Goal: Information Seeking & Learning: Find specific page/section

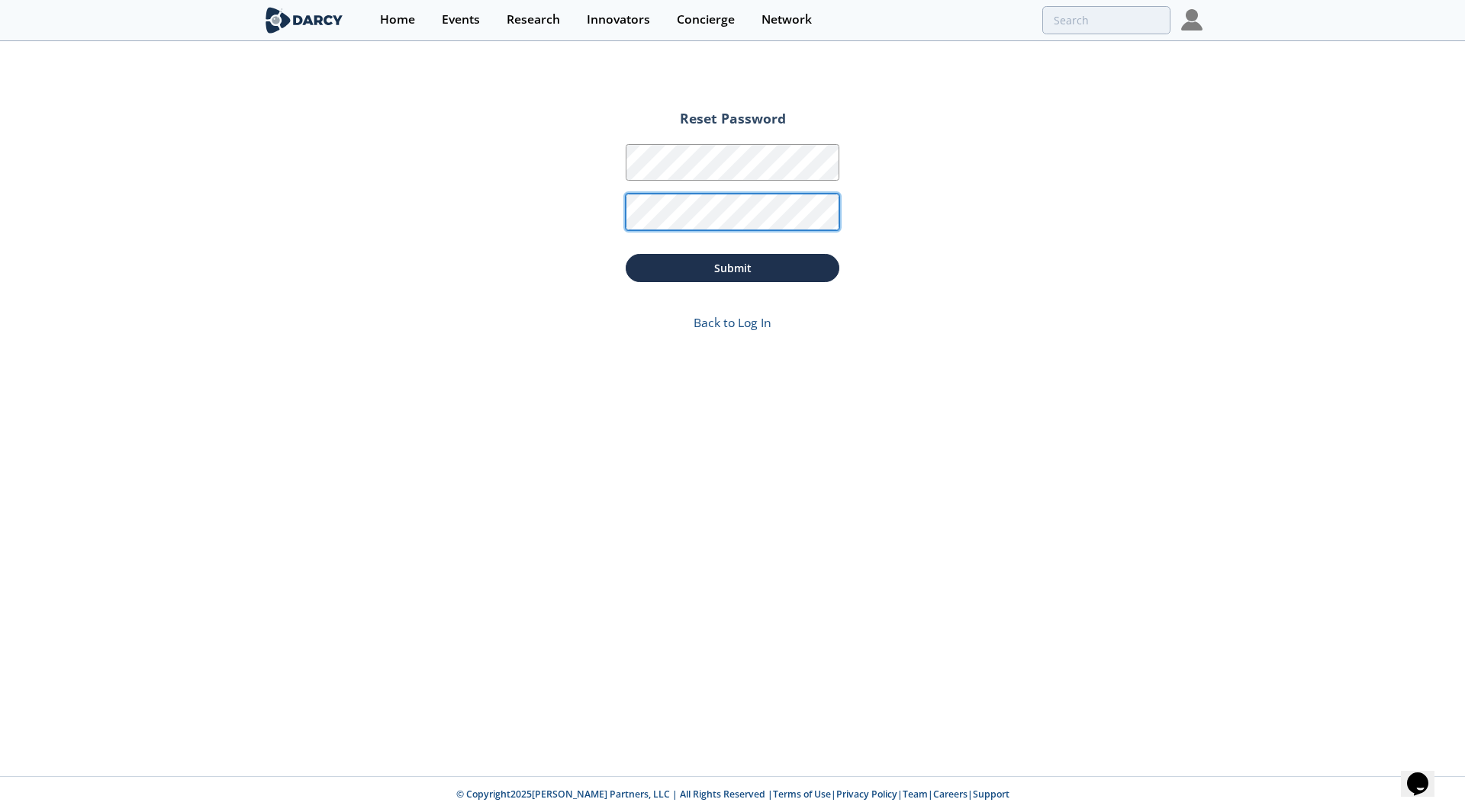
click at [625, 254] on button "Submit" at bounding box center [732, 268] width 213 height 28
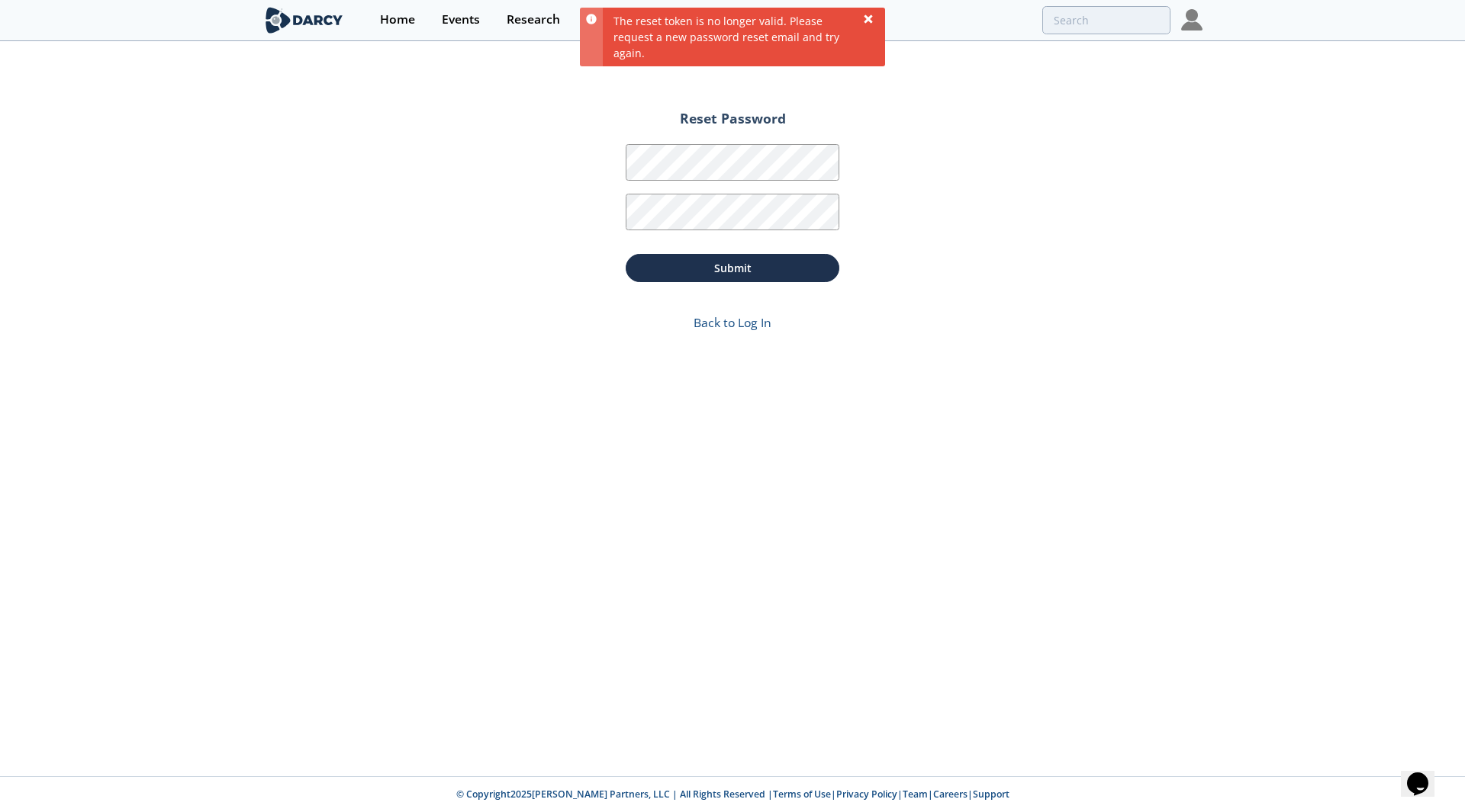
click at [871, 19] on icon at bounding box center [867, 18] width 8 height 8
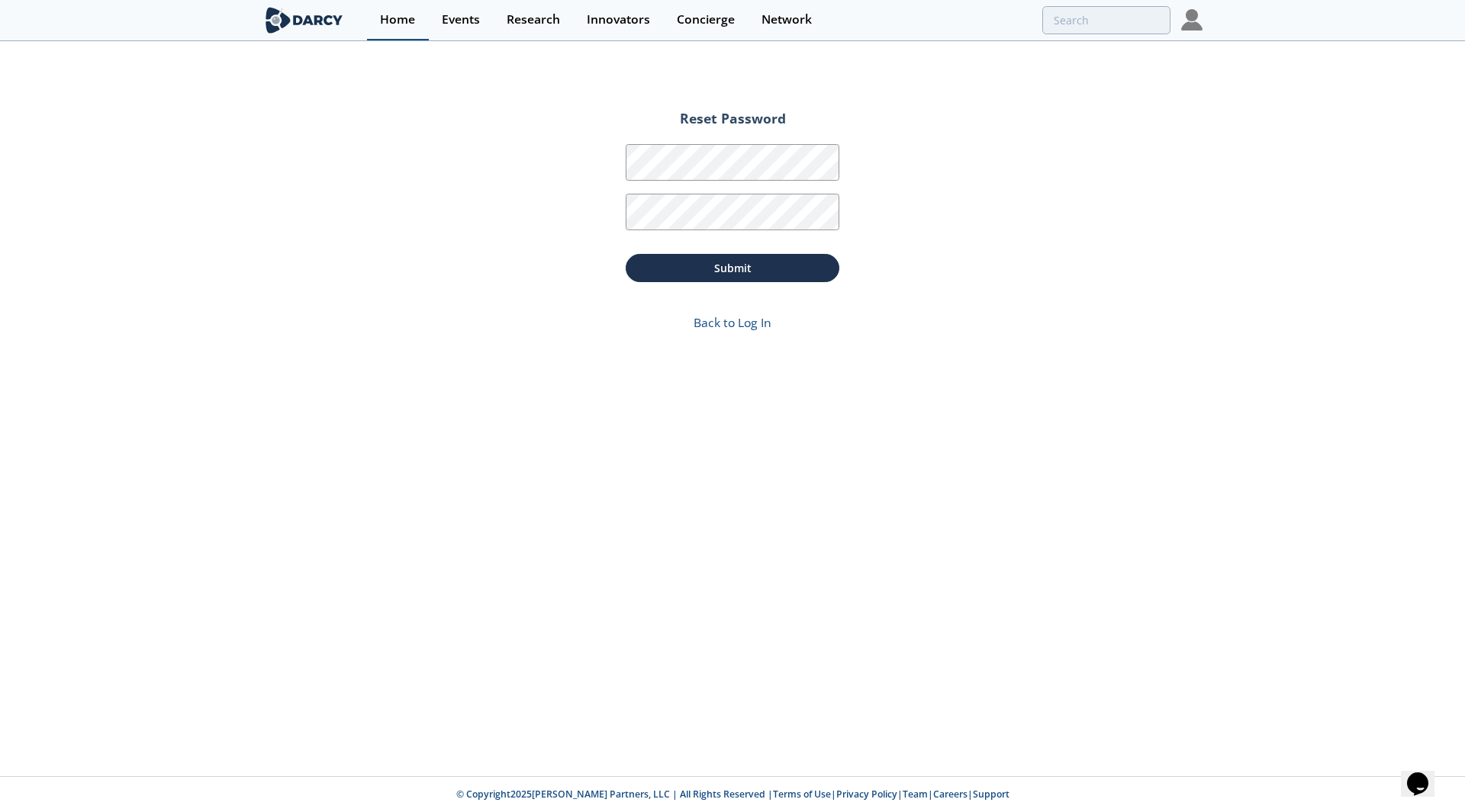
click at [390, 21] on div "Home" at bounding box center [398, 20] width 35 height 12
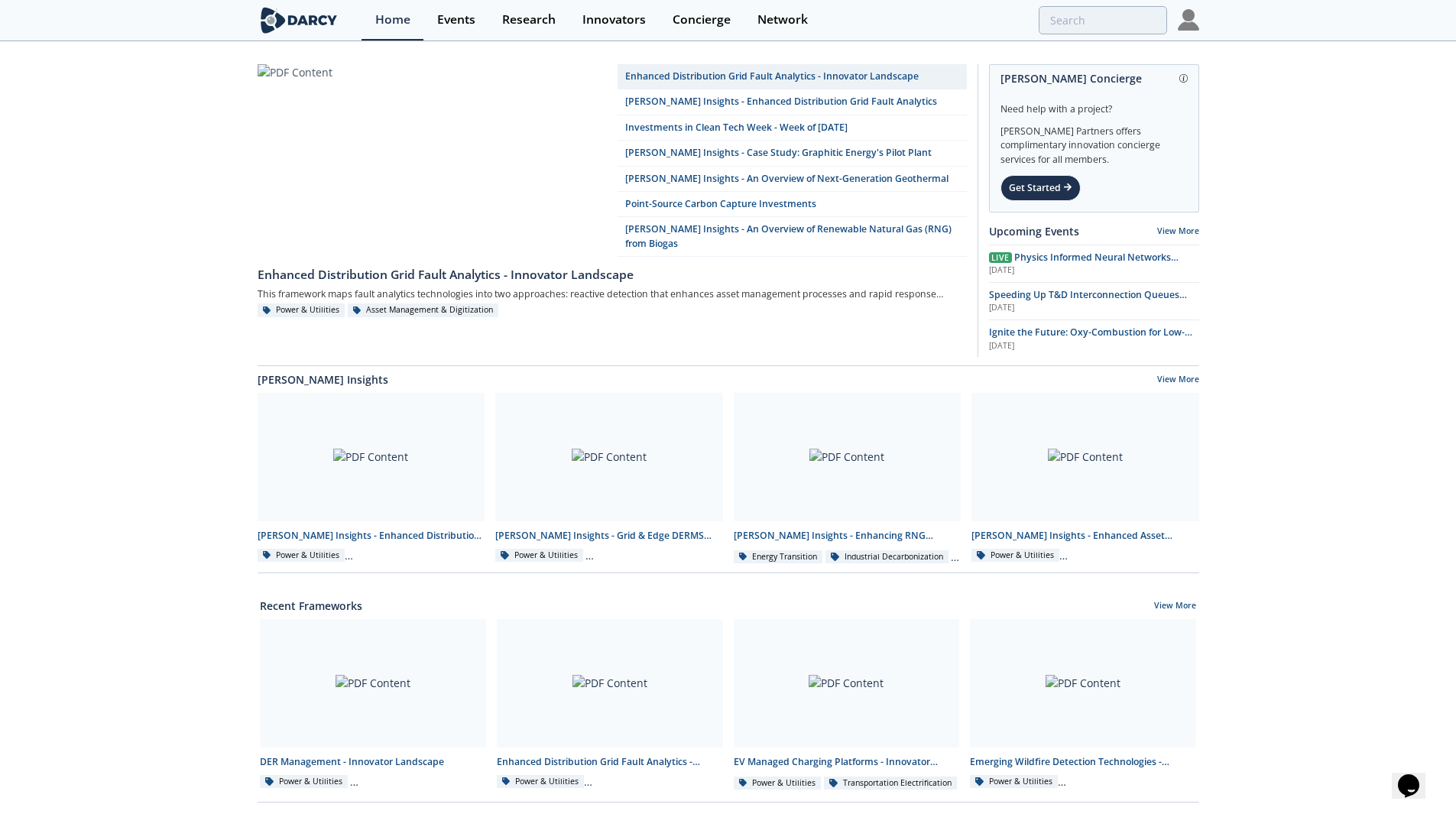
click at [1196, 20] on img at bounding box center [1188, 20] width 21 height 21
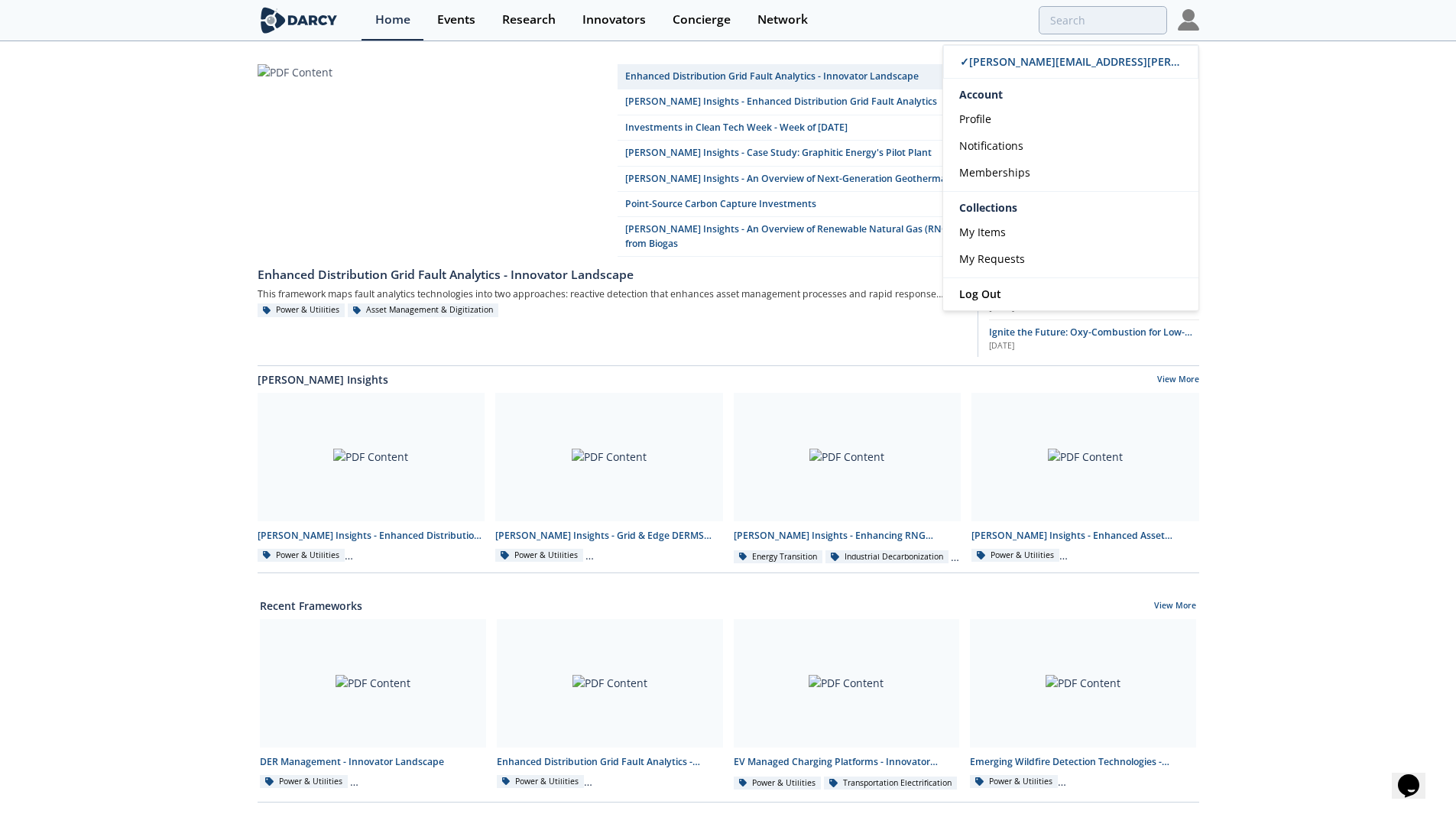
click at [1389, 255] on div "Enhanced Distribution Grid Fault Analytics - Innovator Landscape [PERSON_NAME] …" at bounding box center [728, 688] width 1456 height 1292
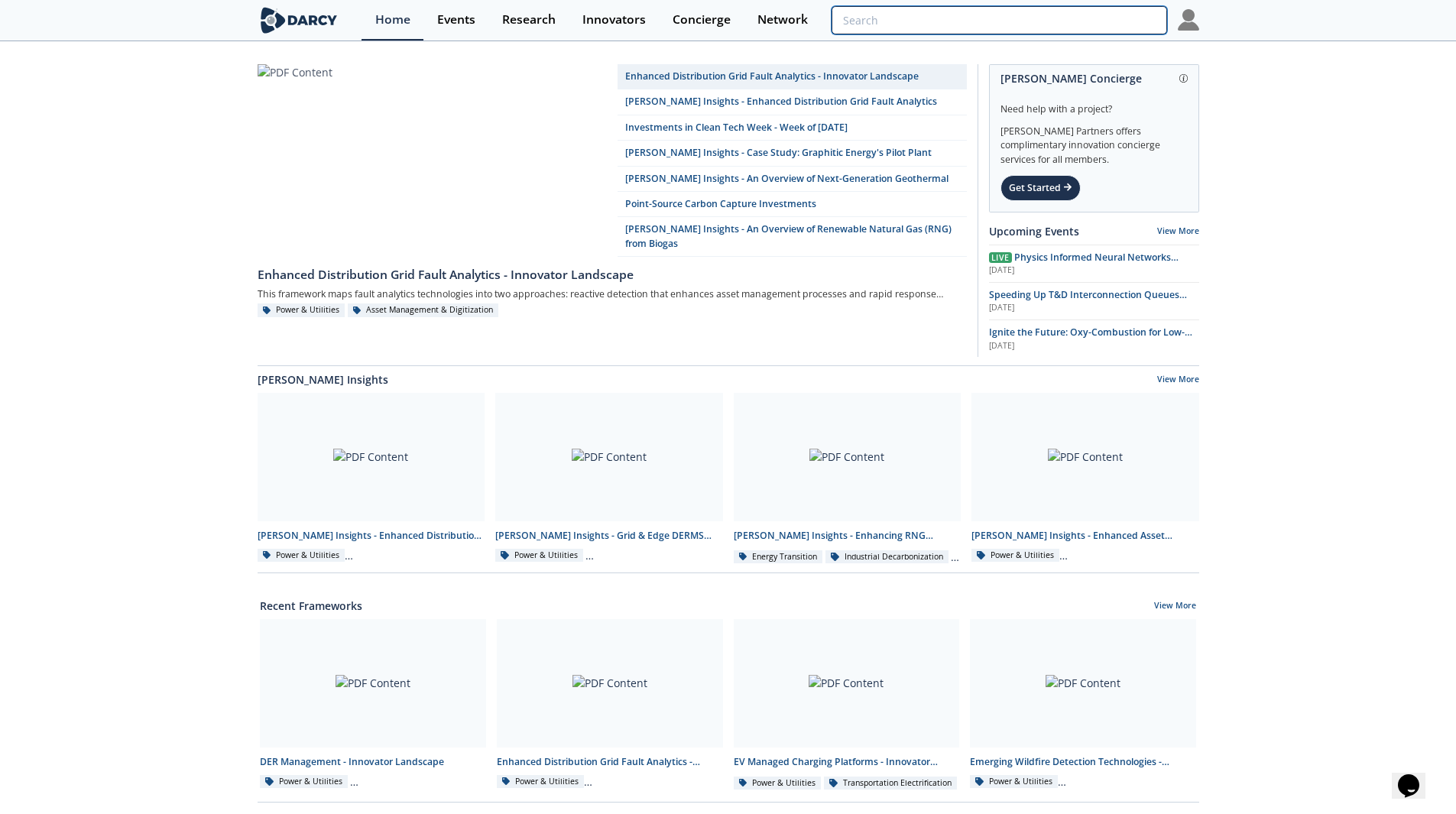
click at [1082, 20] on input "search" at bounding box center [998, 20] width 334 height 28
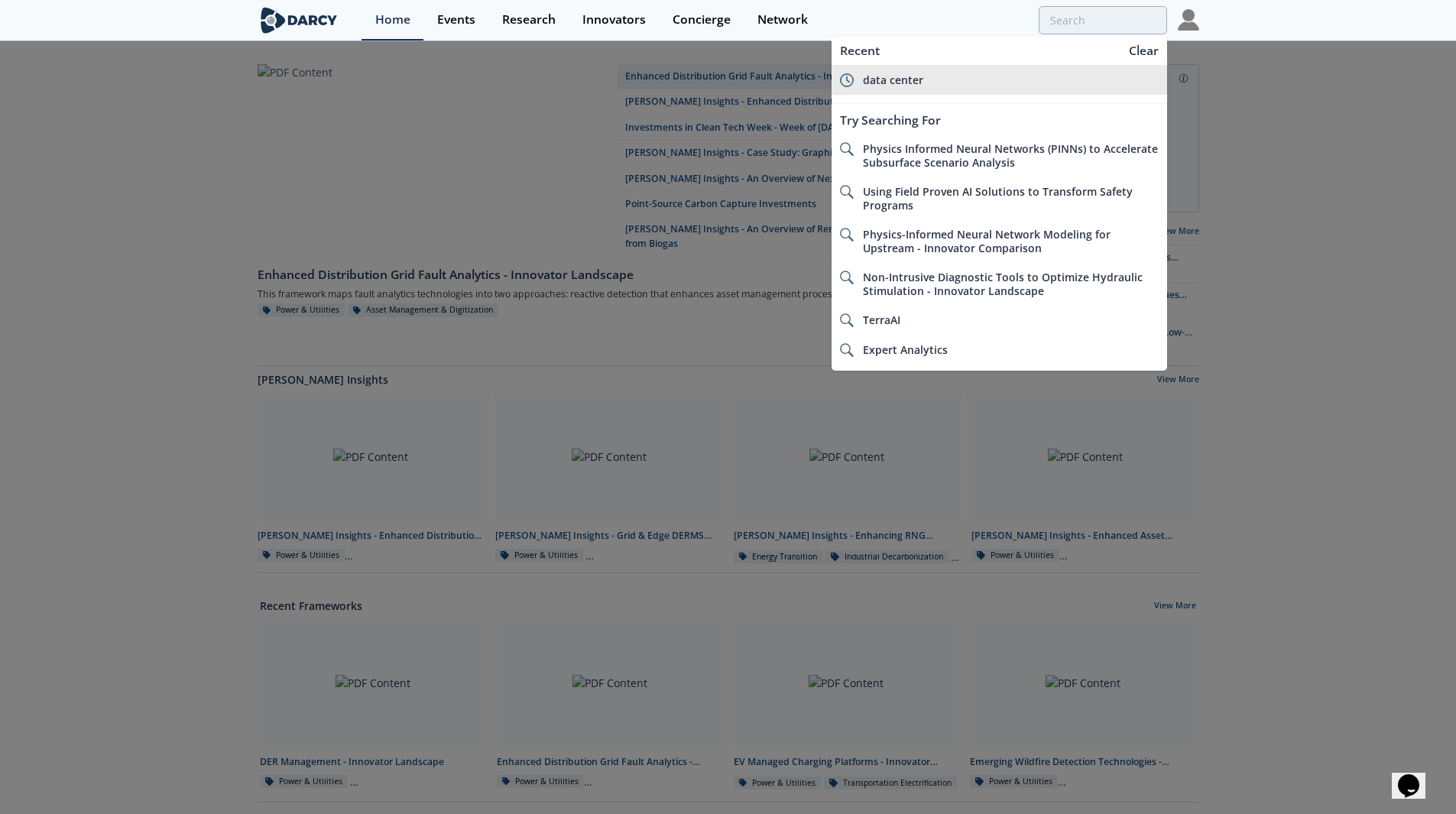
click at [946, 85] on div "data center" at bounding box center [1010, 81] width 295 height 14
type input "data center"
